Goal: Task Accomplishment & Management: Complete application form

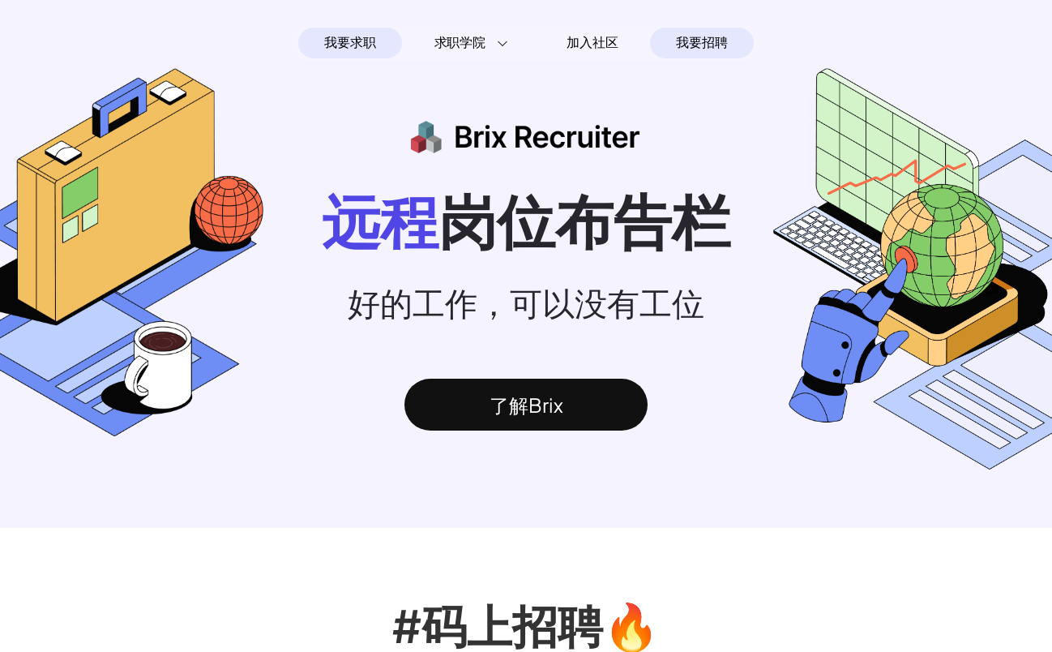
click at [715, 41] on span "我要招聘" at bounding box center [701, 42] width 51 height 19
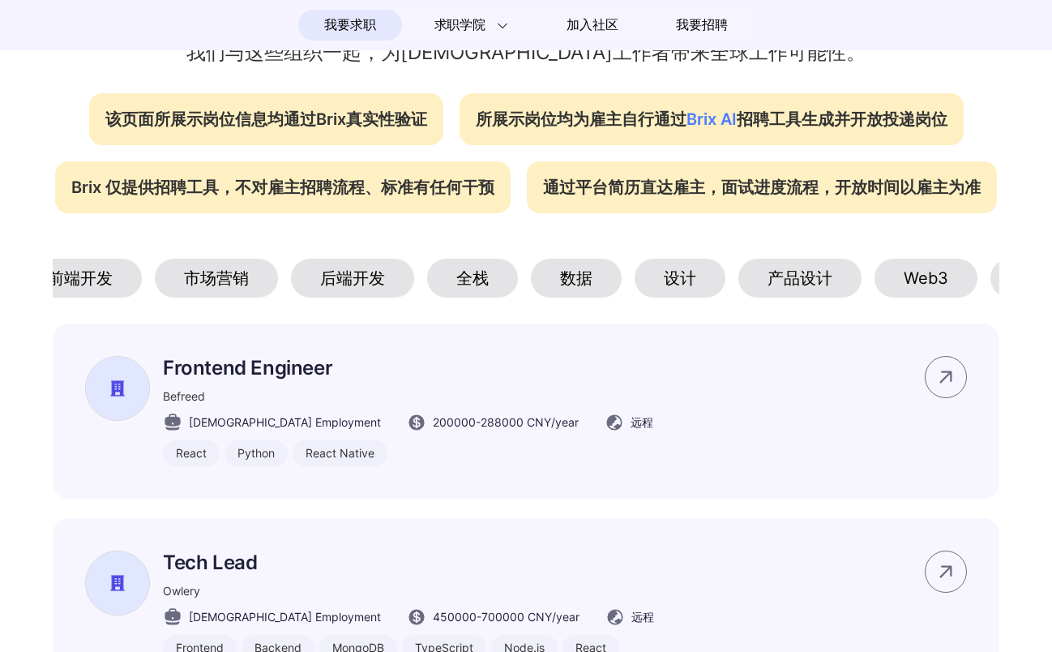
scroll to position [0, 426]
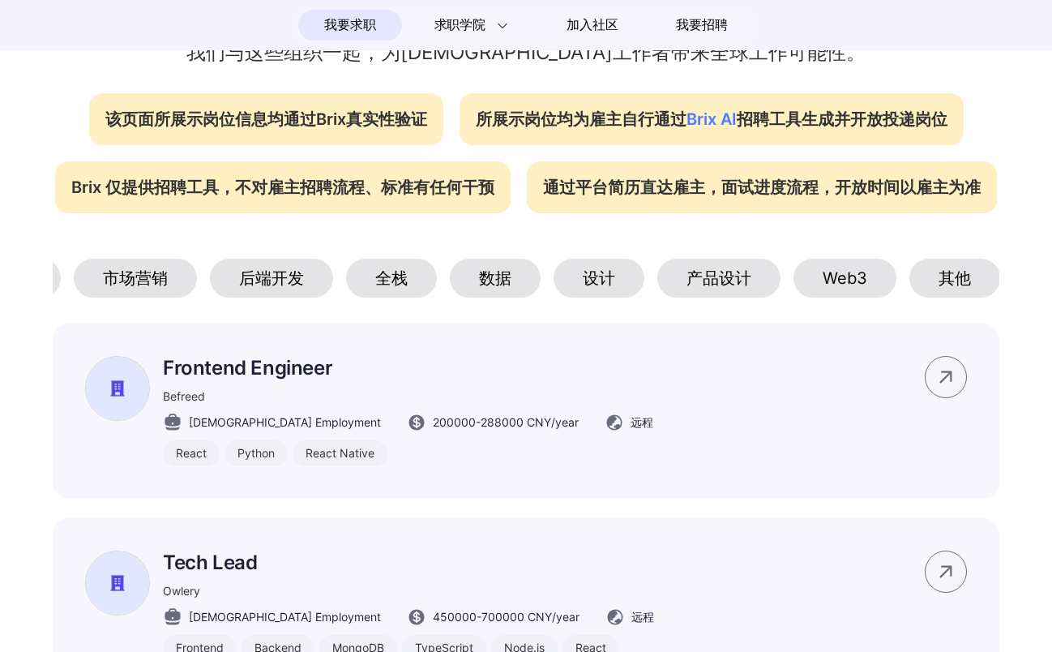
click at [976, 268] on div "其他" at bounding box center [955, 278] width 91 height 39
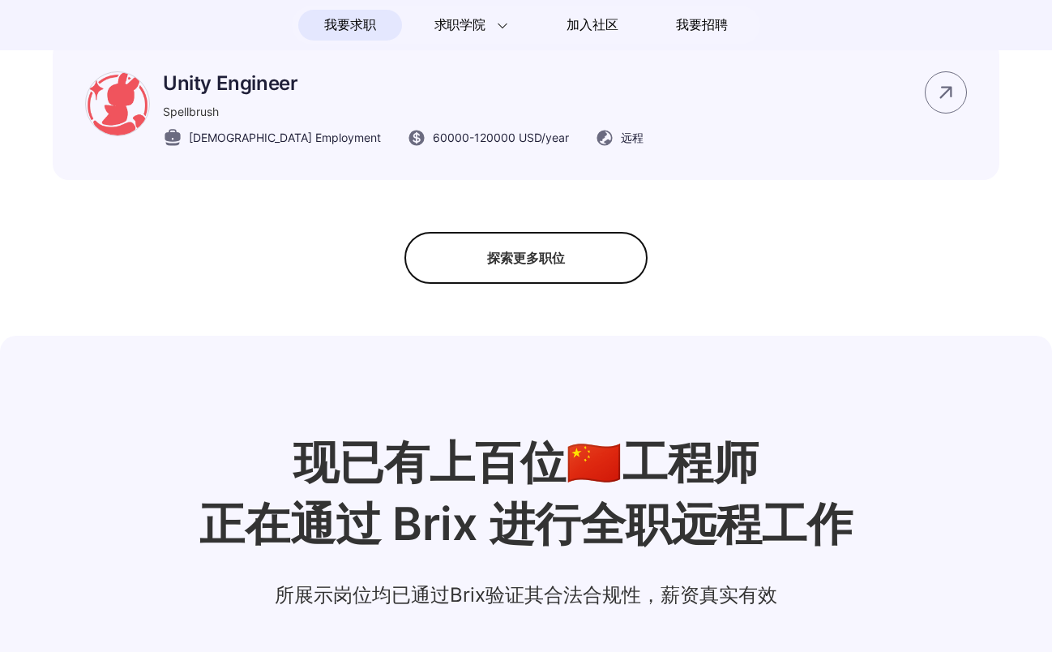
scroll to position [1459, 0]
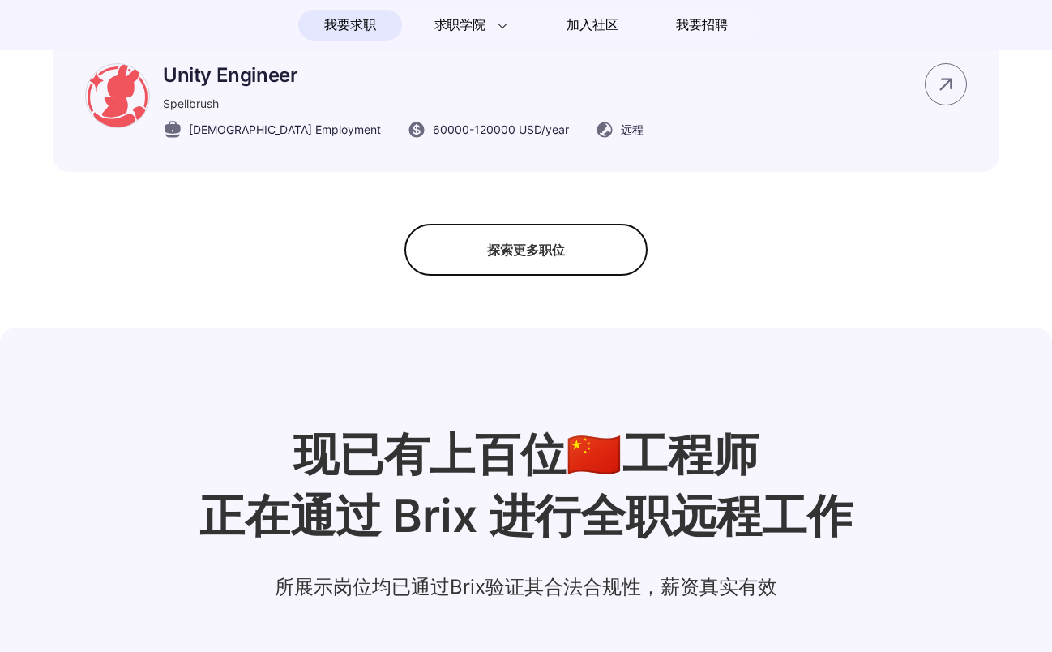
click at [518, 269] on div "探索更多职位" at bounding box center [526, 250] width 243 height 52
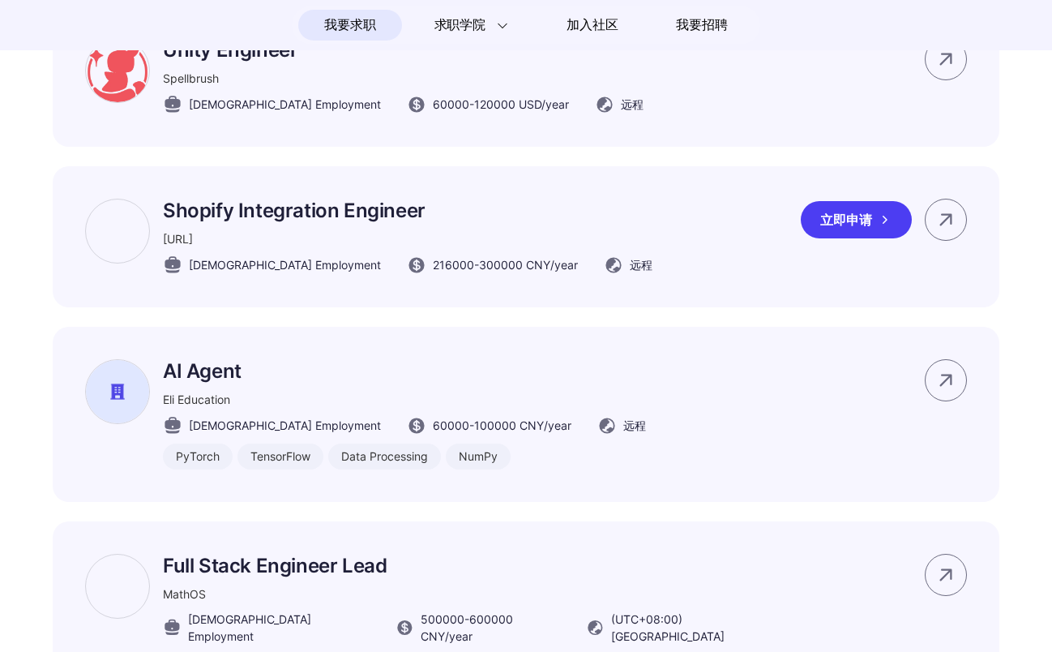
scroll to position [1541, 0]
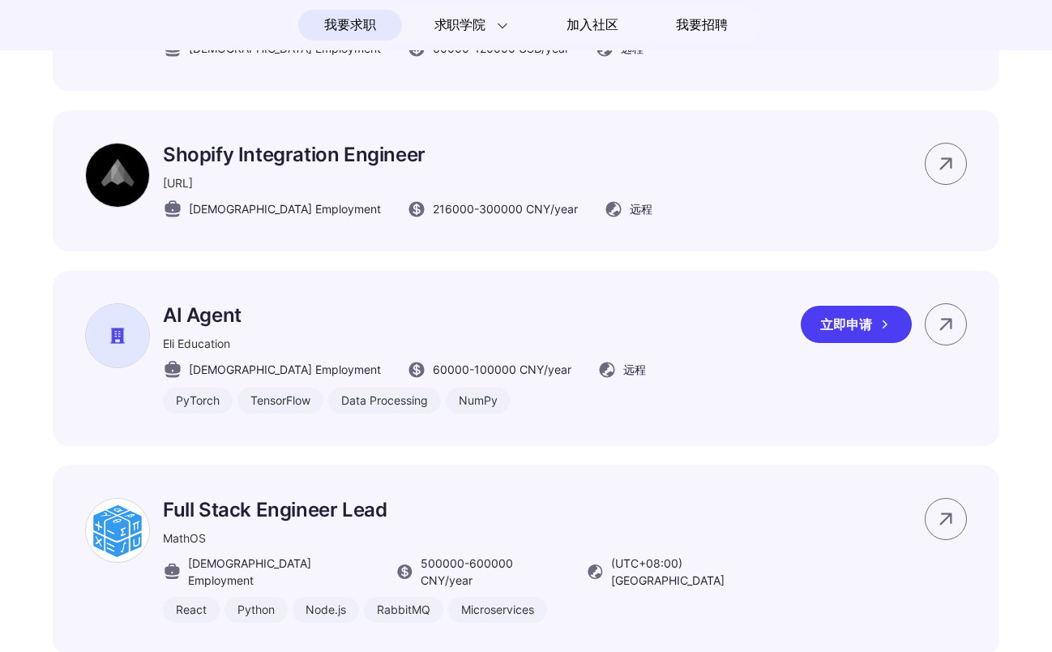
click at [287, 327] on p "AI Agent" at bounding box center [404, 315] width 483 height 24
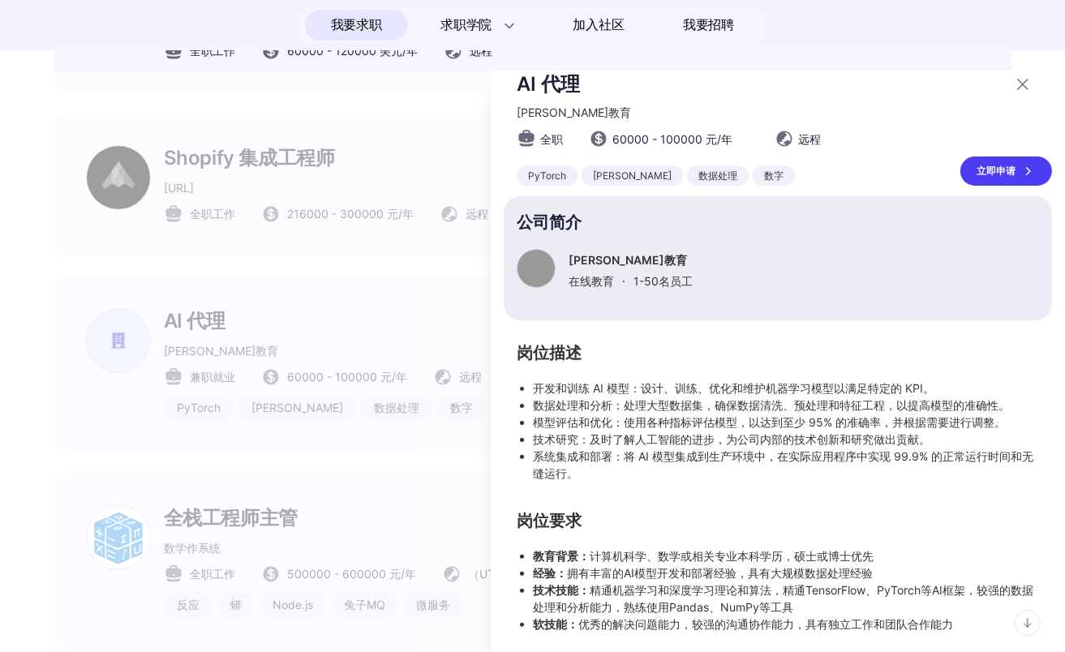
scroll to position [23, 0]
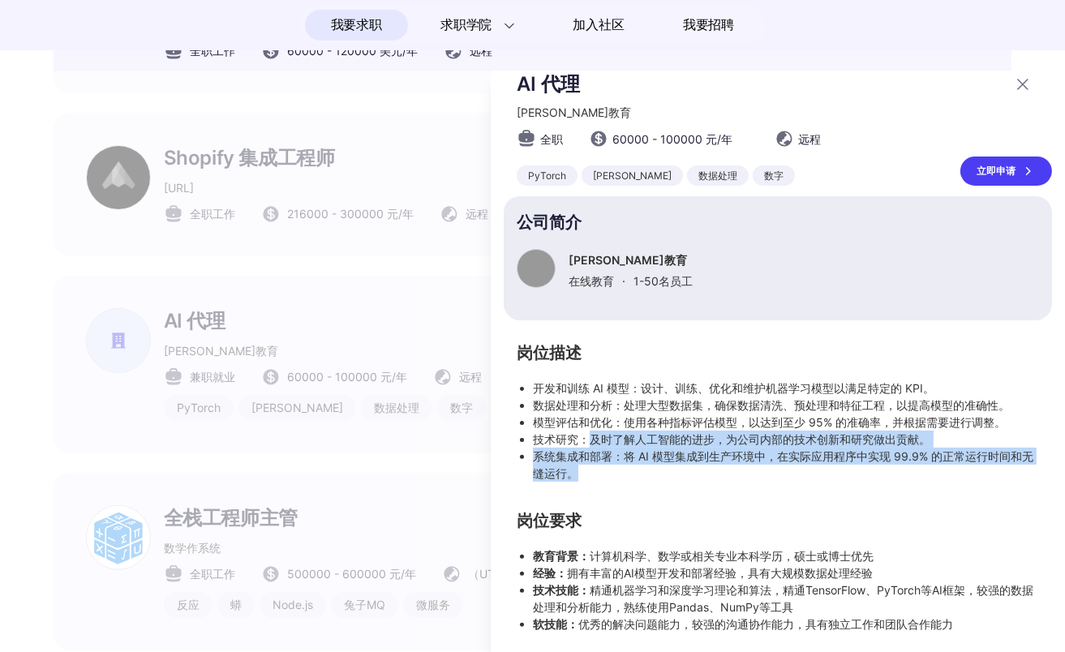
drag, startPoint x: 594, startPoint y: 433, endPoint x: 598, endPoint y: 466, distance: 33.6
click at [598, 466] on ul "开发和训练 AI 模型：设计、训练、优化和维护机器学习模型以满足特定的 KPI。 数据处理和分析：处理大型数据集，确保数据清洗、预处理和特征工程，以提高模型的…" at bounding box center [777, 430] width 522 height 102
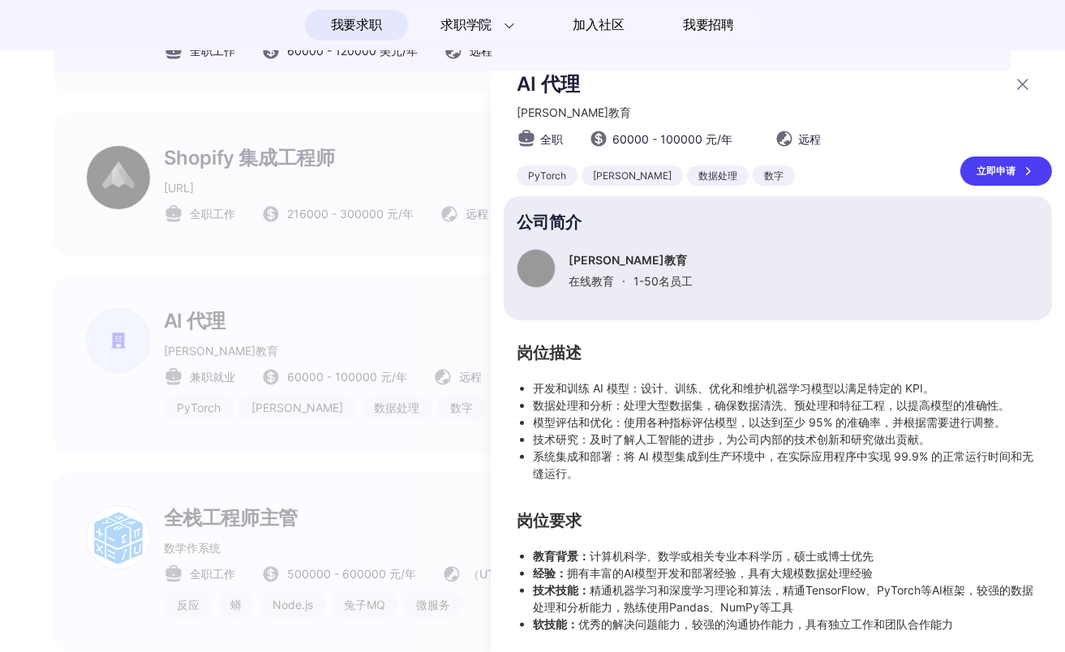
drag, startPoint x: 598, startPoint y: 466, endPoint x: 711, endPoint y: 512, distance: 121.5
click at [710, 512] on div "岗位描述 开发和训练 AI 模型：设计、训练、优化和维护机器学习模型以满足特定的 KPI。 数据处理和分析：处理大型数据集，确保数据清洗、预处理和特征工程，以…" at bounding box center [778, 489] width 548 height 286
drag, startPoint x: 674, startPoint y: 138, endPoint x: 620, endPoint y: 144, distance: 53.8
click at [620, 144] on span "60000 - 100000 元/年" at bounding box center [672, 139] width 120 height 17
drag, startPoint x: 620, startPoint y: 144, endPoint x: 773, endPoint y: 285, distance: 207.7
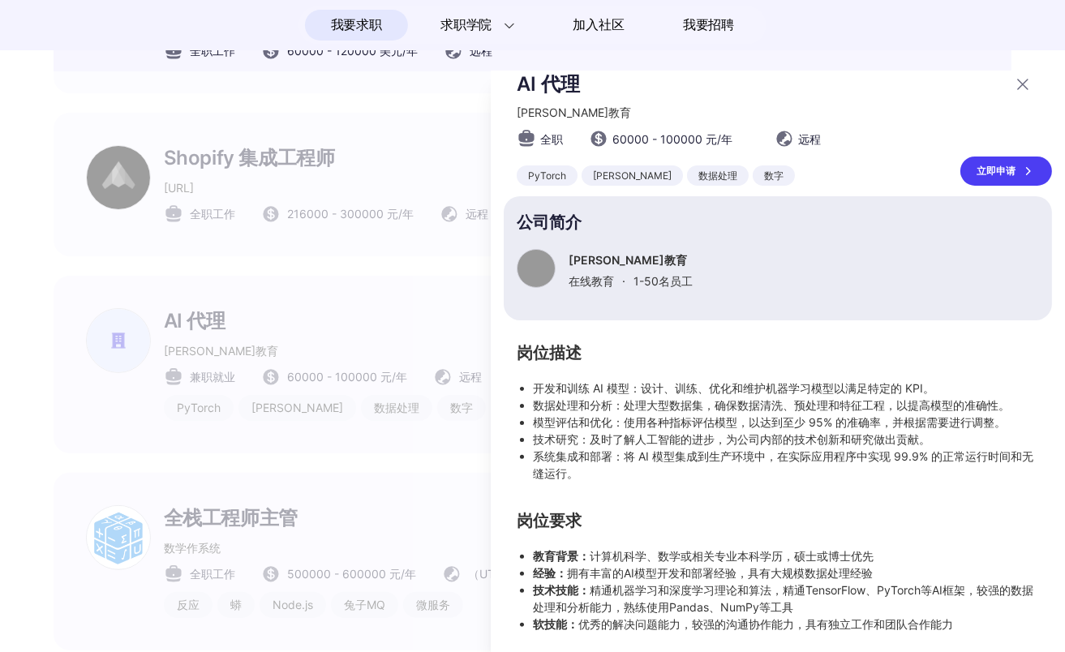
click at [773, 285] on div "伊莱教育 在线教育 · 1-50 名员工" at bounding box center [777, 268] width 522 height 39
click at [978, 162] on div "立即申请" at bounding box center [1006, 170] width 92 height 29
click at [189, 285] on div at bounding box center [532, 361] width 1065 height 581
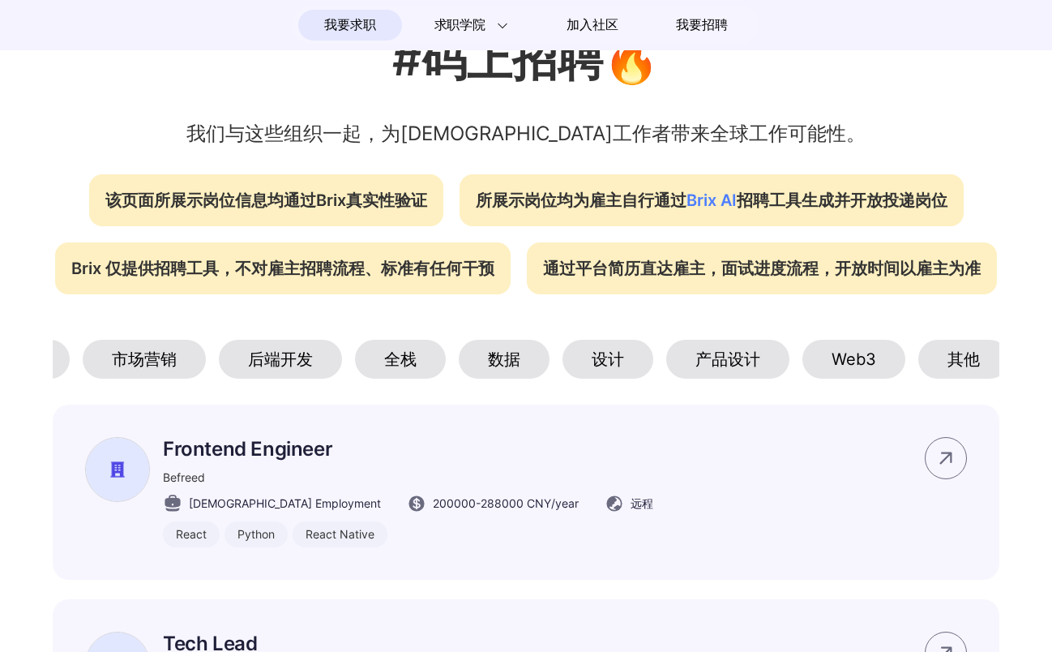
scroll to position [0, 426]
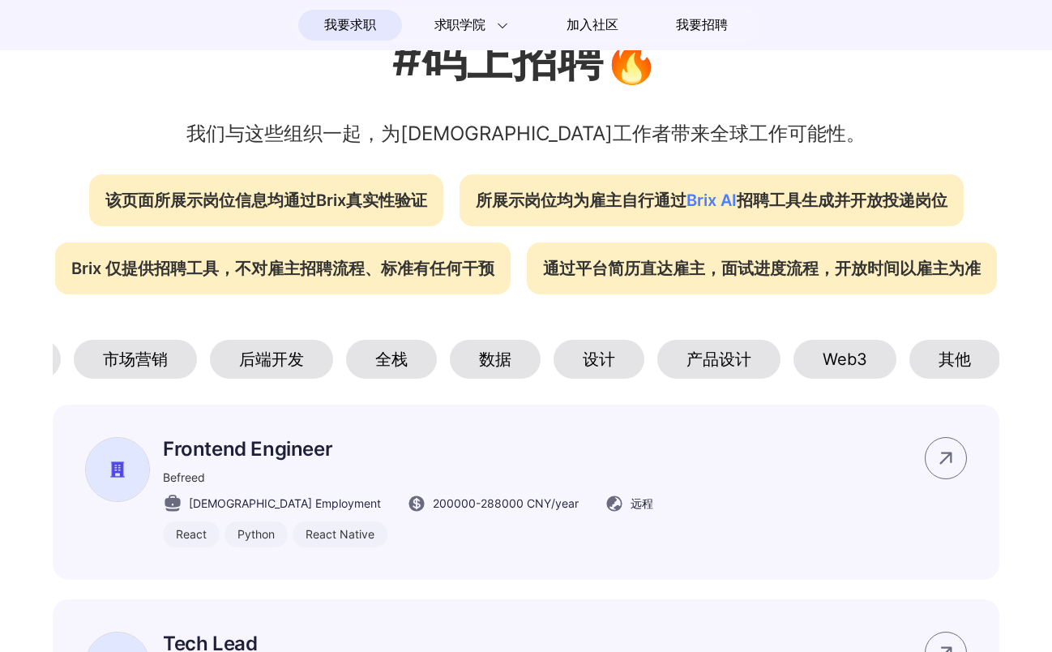
click at [956, 362] on div "其他" at bounding box center [955, 359] width 91 height 39
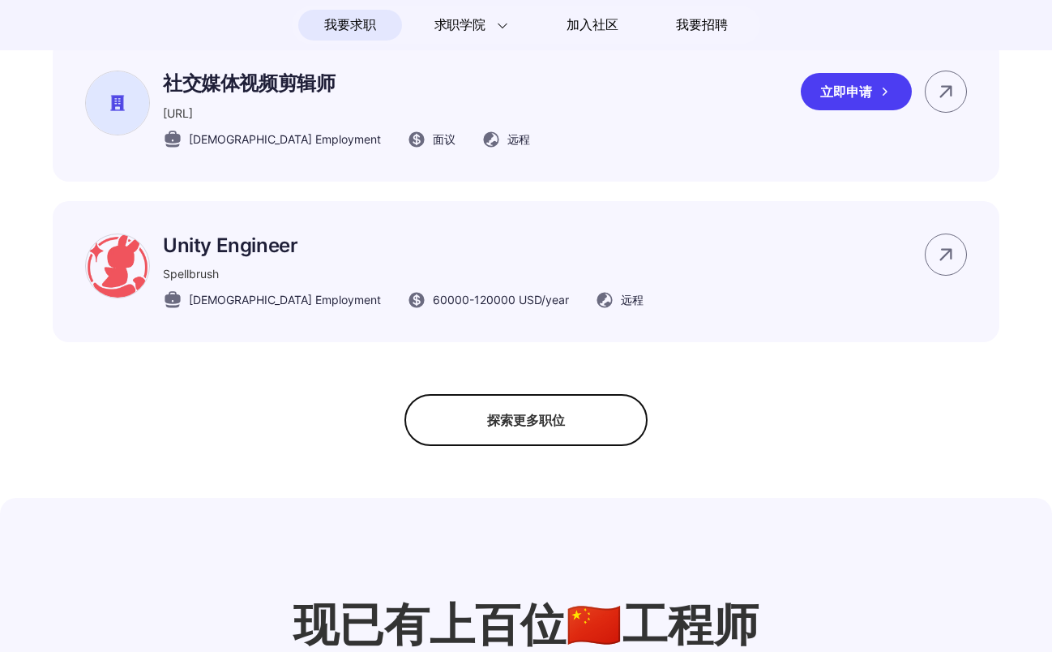
scroll to position [1297, 0]
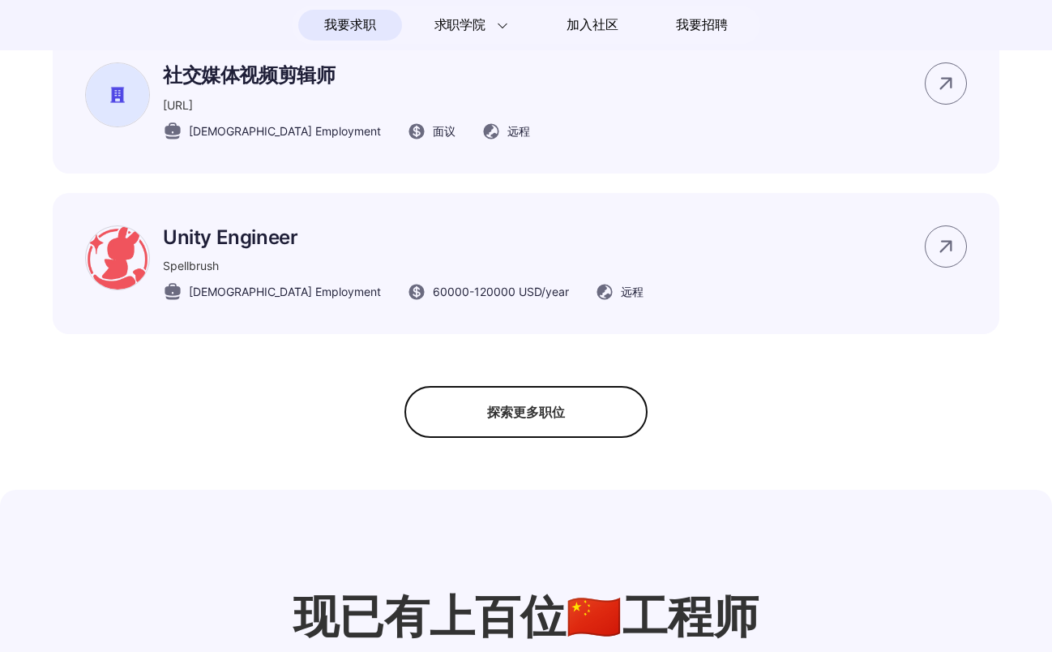
click at [522, 438] on div "探索更多职位" at bounding box center [526, 412] width 243 height 52
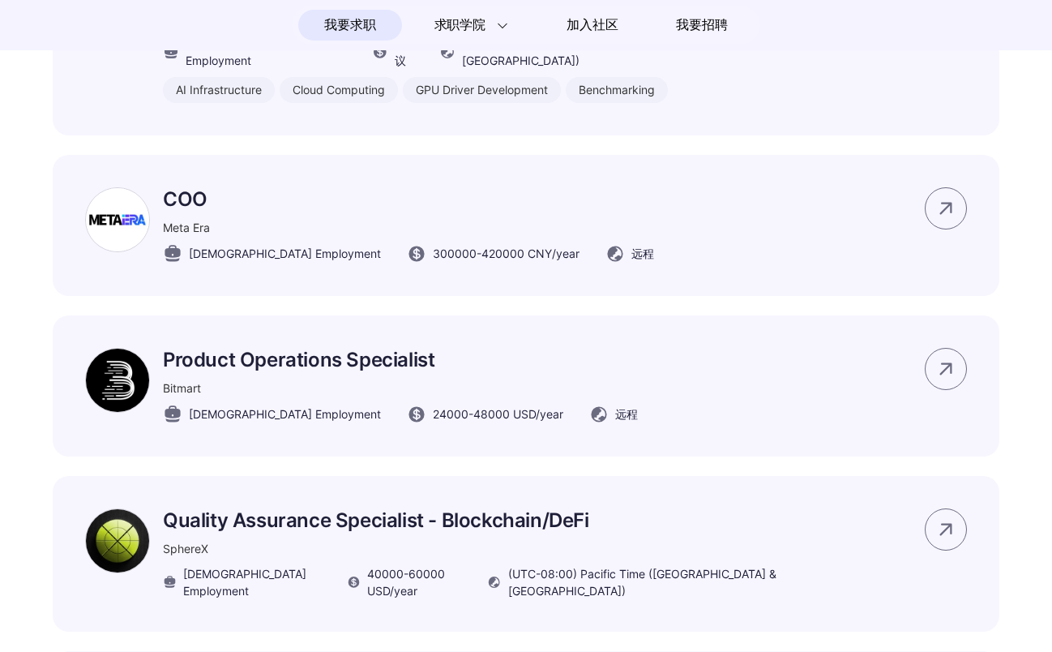
scroll to position [2270, 0]
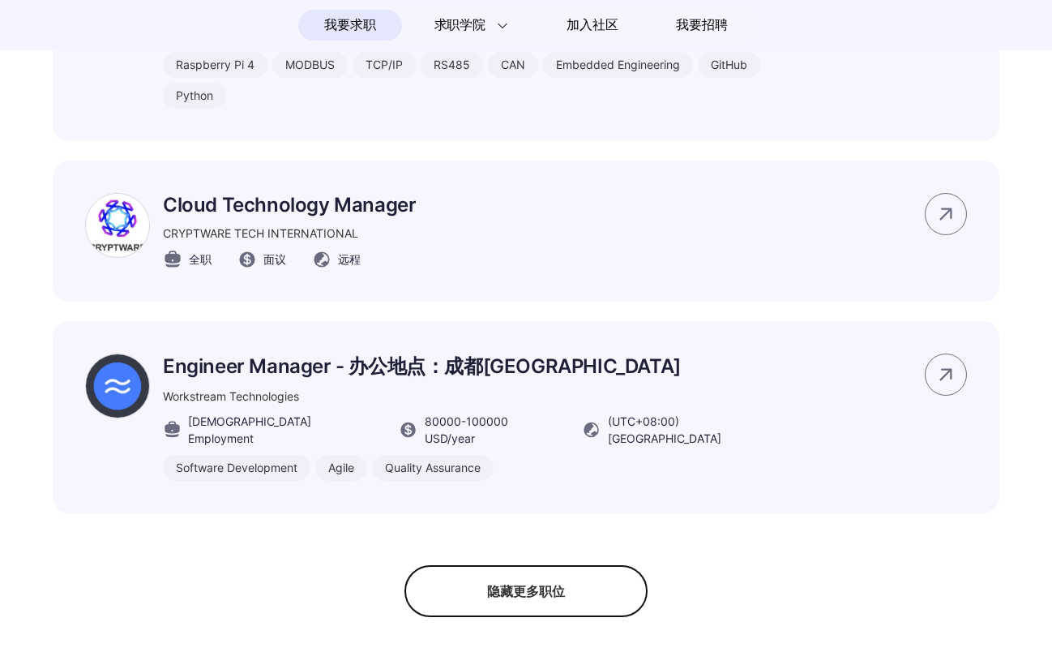
click at [517, 565] on div "隐藏更多职位" at bounding box center [526, 591] width 243 height 52
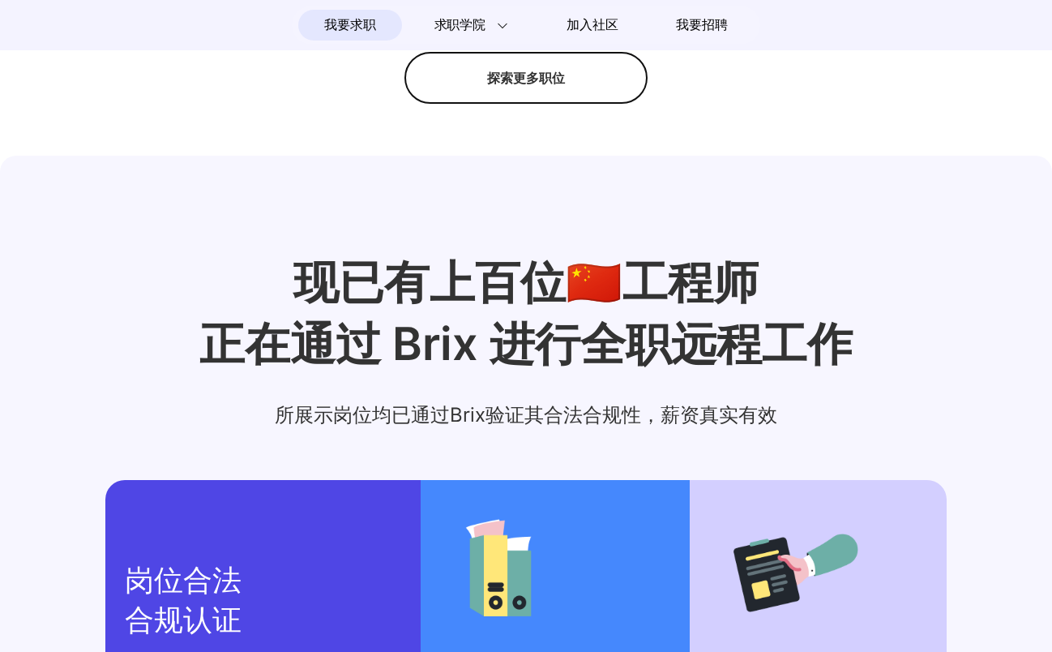
scroll to position [1629, 0]
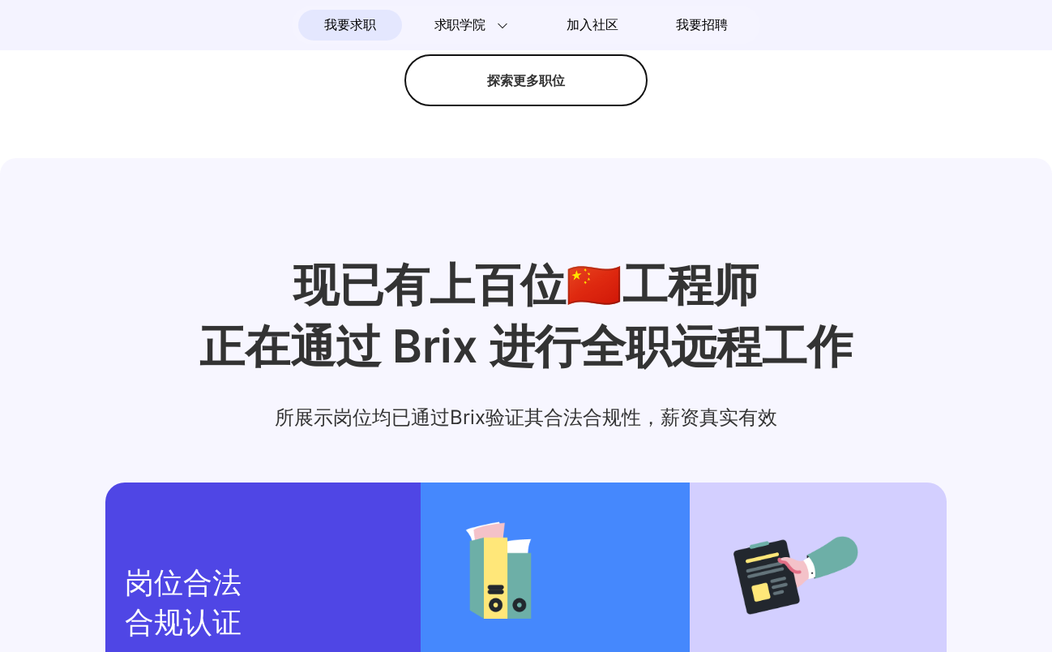
click at [532, 101] on div "探索更多职位" at bounding box center [526, 80] width 243 height 52
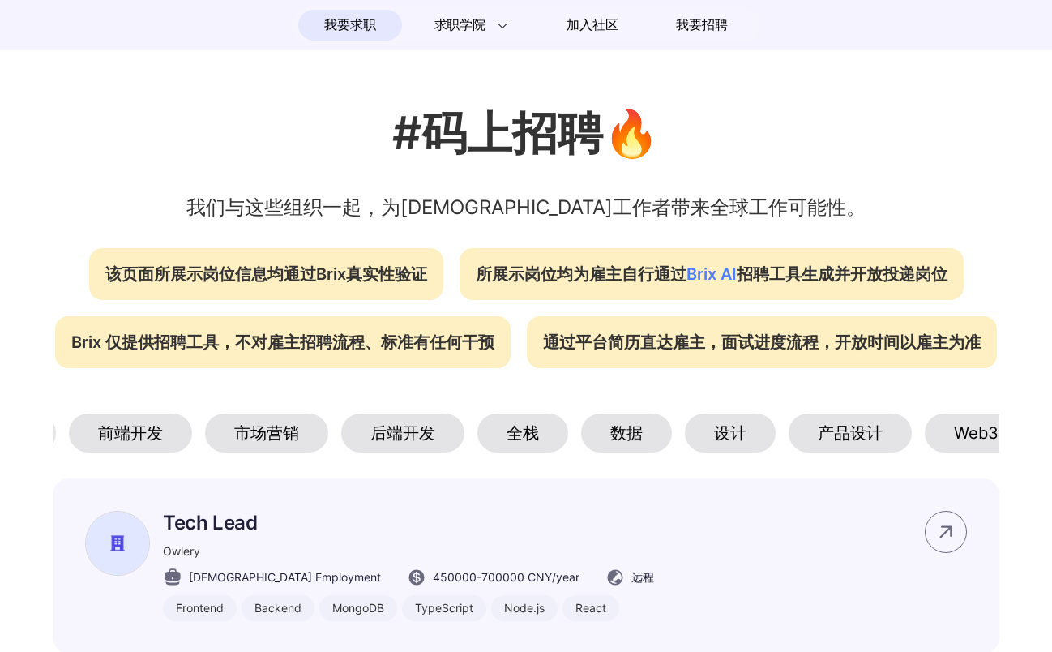
scroll to position [0, 281]
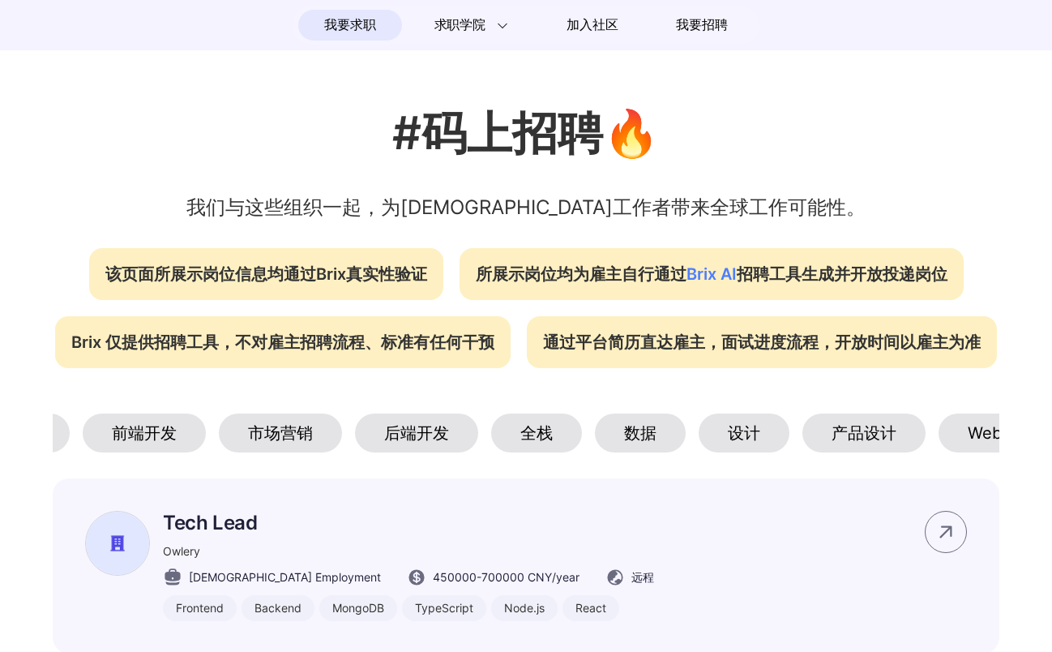
click at [620, 439] on div "数据" at bounding box center [640, 433] width 91 height 39
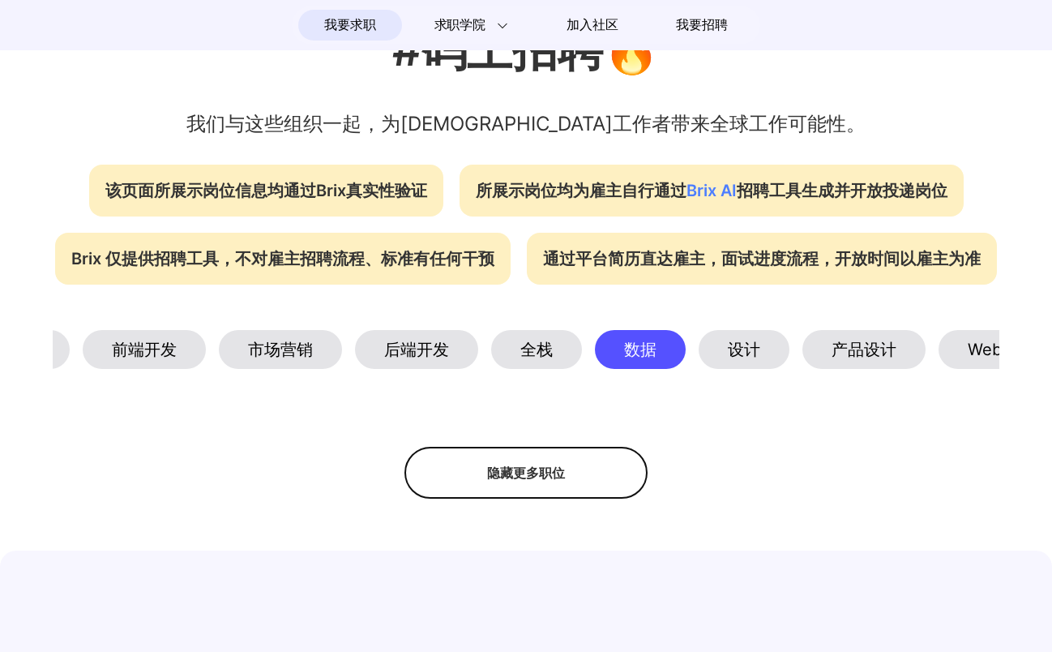
scroll to position [818, 0]
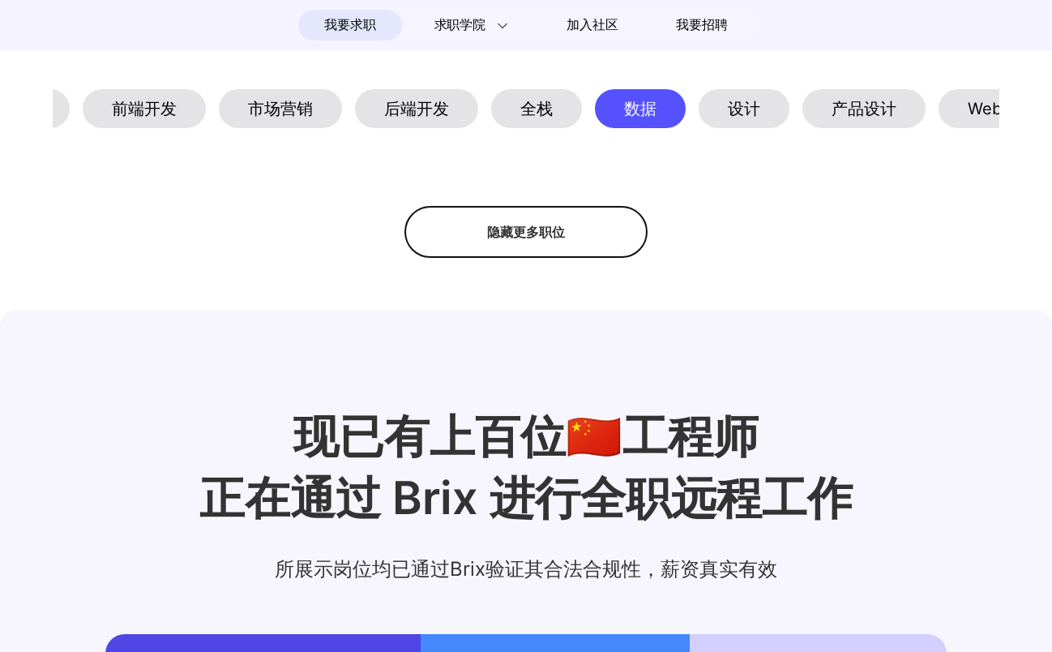
click at [548, 252] on div "隐藏更多职位" at bounding box center [526, 232] width 243 height 52
click at [568, 258] on div "探索更多职位" at bounding box center [526, 232] width 243 height 52
click at [544, 122] on div "全栈" at bounding box center [536, 108] width 91 height 39
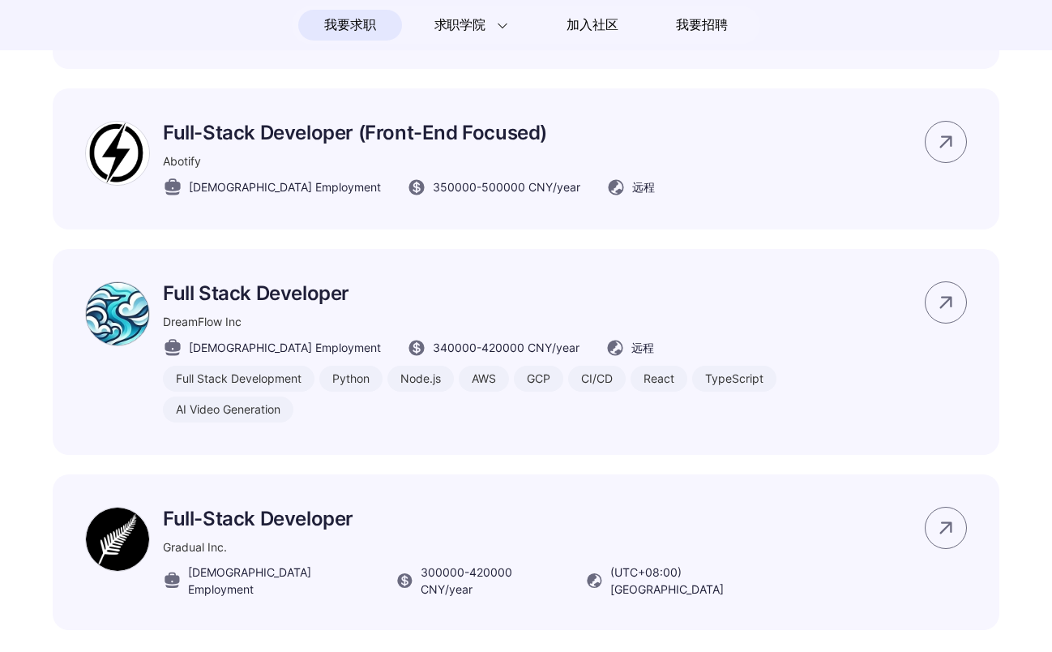
scroll to position [1710, 0]
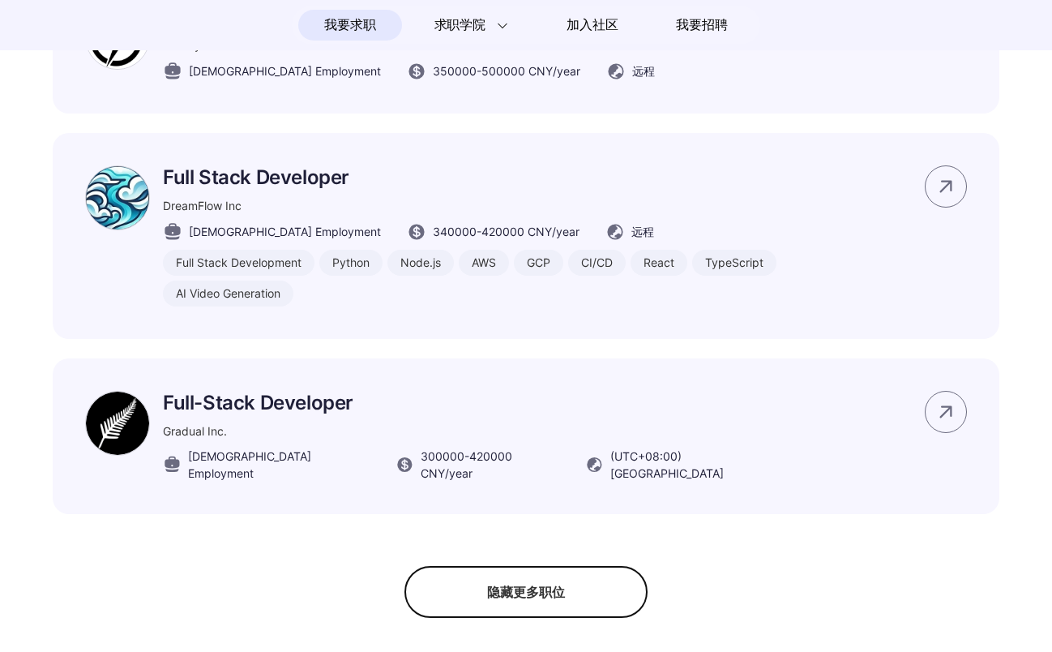
click at [537, 600] on div "隐藏更多职位" at bounding box center [526, 592] width 243 height 52
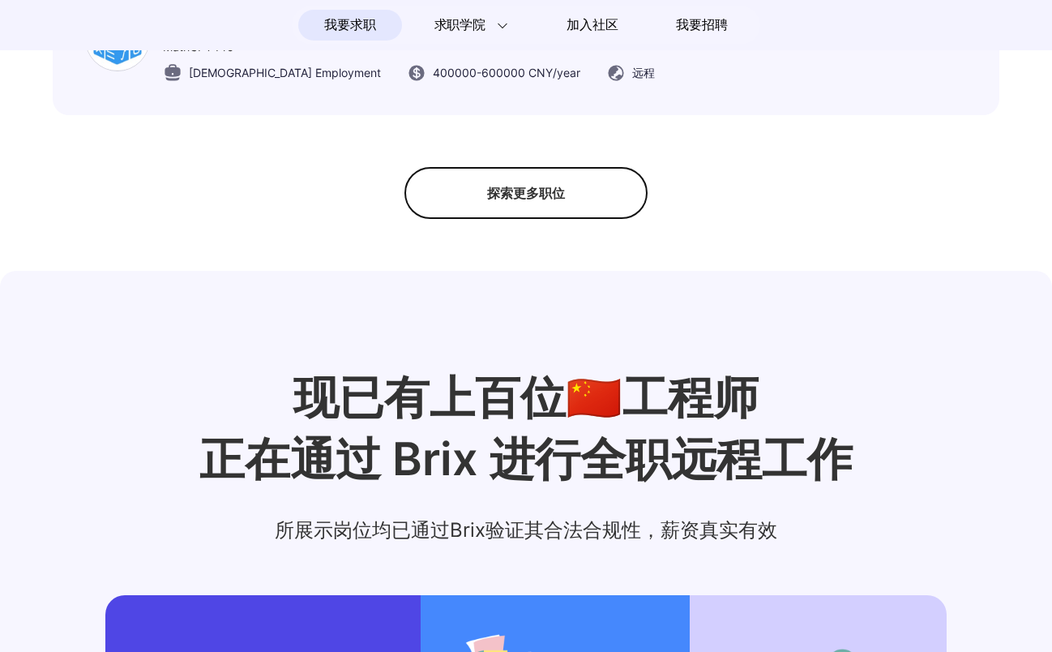
click at [545, 219] on div "探索更多职位" at bounding box center [526, 193] width 243 height 52
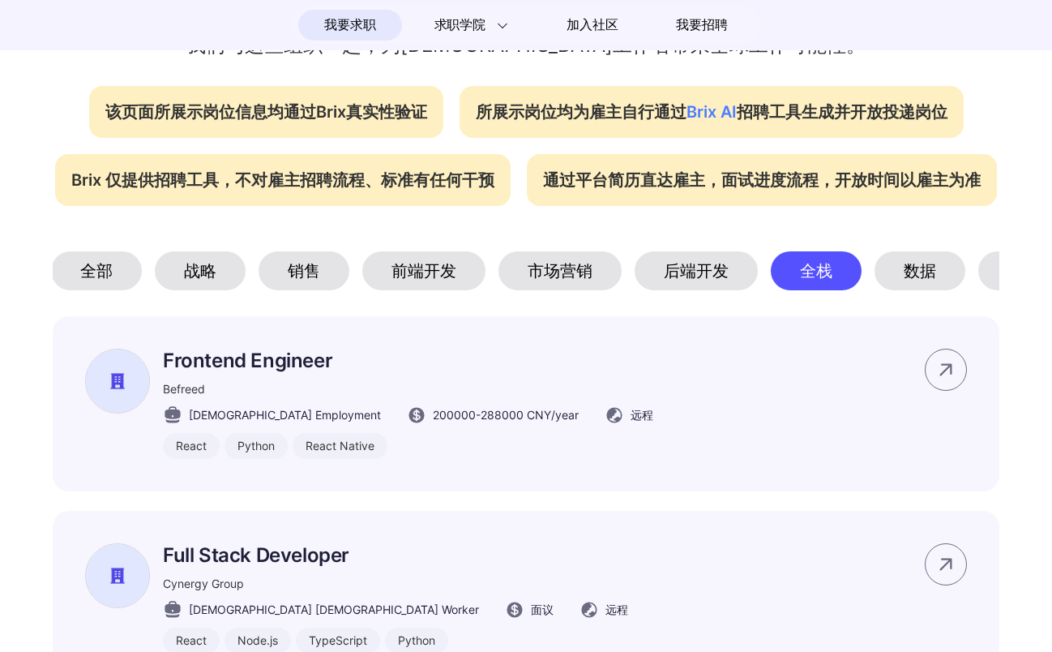
scroll to position [0, 0]
click at [105, 284] on div "全部" at bounding box center [98, 270] width 91 height 39
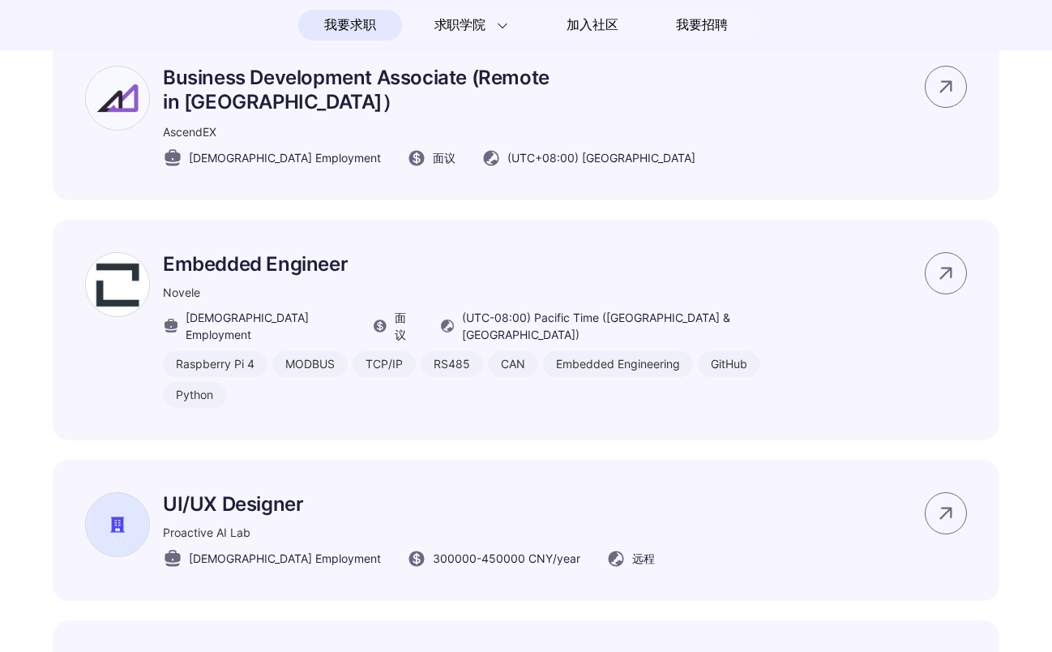
scroll to position [7548, 0]
